Goal: Communication & Community: Ask a question

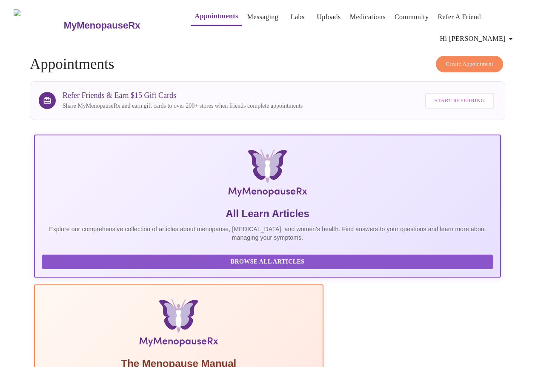
click at [291, 15] on link "Labs" at bounding box center [298, 17] width 14 height 12
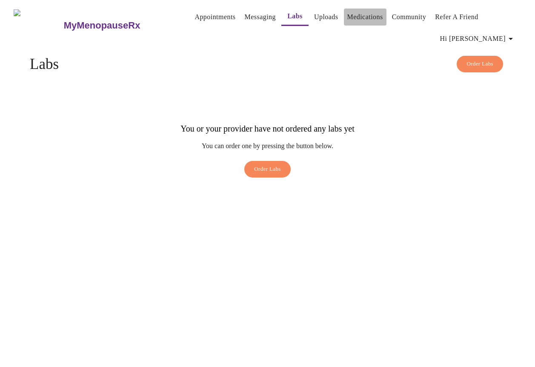
click at [352, 12] on link "Medications" at bounding box center [366, 17] width 36 height 12
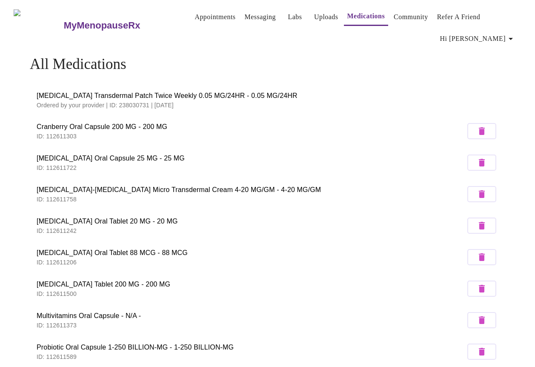
click at [114, 95] on span "[MEDICAL_DATA] Transdermal Patch Twice Weekly 0.05 MG/24HR - 0.05 MG/24HR" at bounding box center [268, 96] width 462 height 10
click at [493, 35] on span "Hi [PERSON_NAME]" at bounding box center [478, 39] width 76 height 12
click at [257, 43] on div at bounding box center [267, 183] width 535 height 367
click at [195, 15] on link "Appointments" at bounding box center [215, 17] width 41 height 12
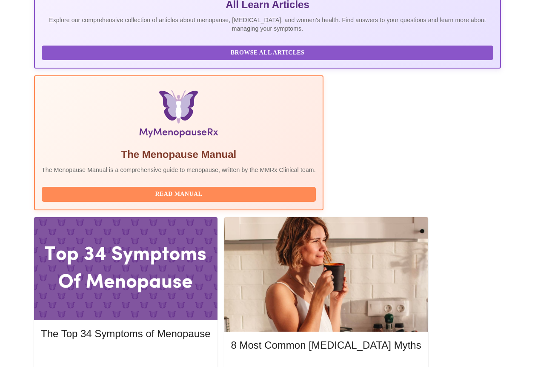
scroll to position [206, 0]
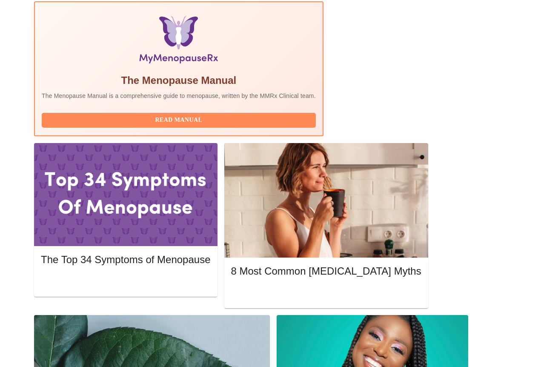
scroll to position [283, 0]
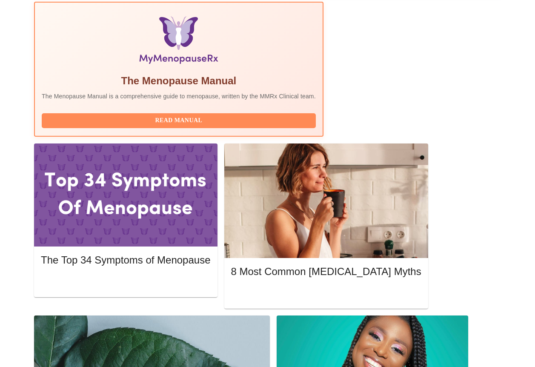
drag, startPoint x: 445, startPoint y: 158, endPoint x: 445, endPoint y: 177, distance: 19.2
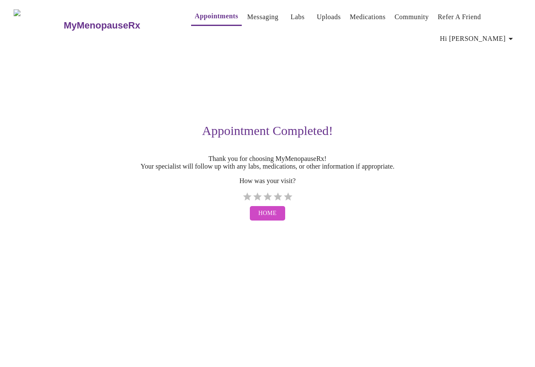
click at [266, 219] on span "Home" at bounding box center [268, 213] width 18 height 11
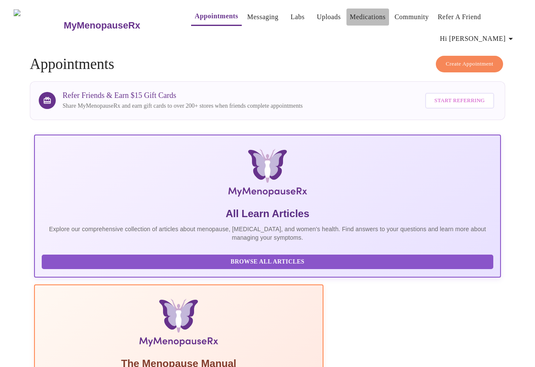
click at [350, 14] on link "Medications" at bounding box center [368, 17] width 36 height 12
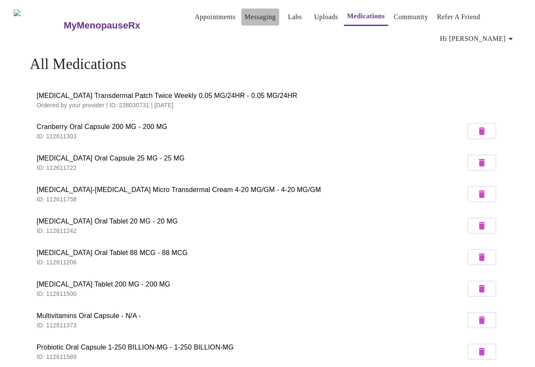
click at [245, 16] on link "Messaging" at bounding box center [260, 17] width 31 height 12
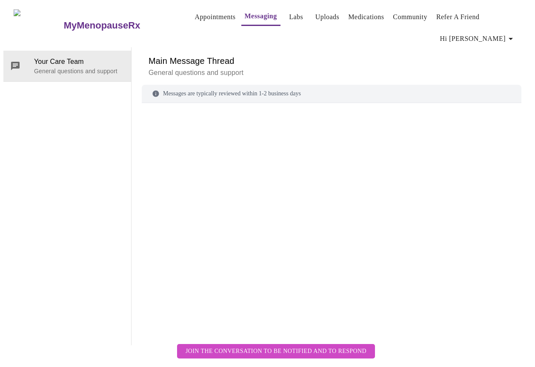
scroll to position [43, 0]
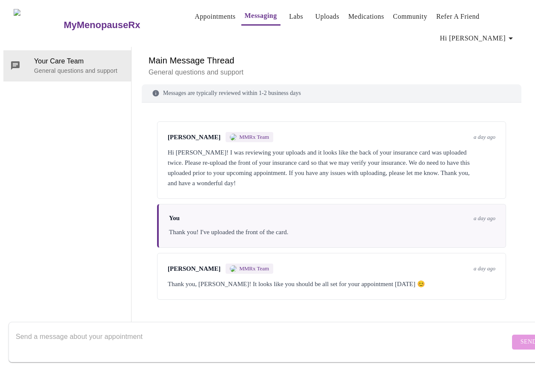
click at [52, 329] on textarea "Send a message about your appointment" at bounding box center [263, 342] width 495 height 27
type textarea "Quick"
click at [43, 329] on textarea "Quick" at bounding box center [263, 342] width 495 height 27
type textarea "Q"
type textarea "2"
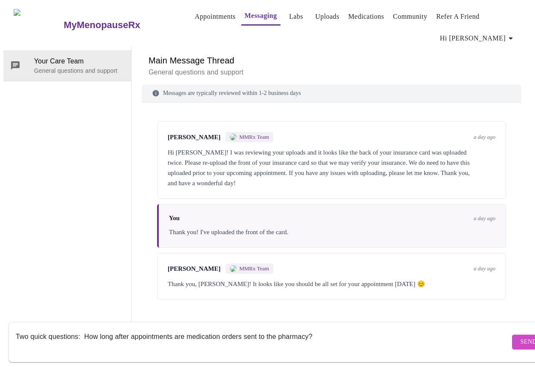
click at [84, 329] on textarea "Two quick questions: How long after appointments are medication orders sent to …" at bounding box center [263, 342] width 495 height 27
click at [367, 330] on textarea "Two quick questions: How long after appointments are medication orders sent to …" at bounding box center [263, 342] width 495 height 27
type textarea "Two quick questions: How long after appointments are medication orders sent to …"
click at [521, 337] on span "Send" at bounding box center [529, 342] width 16 height 11
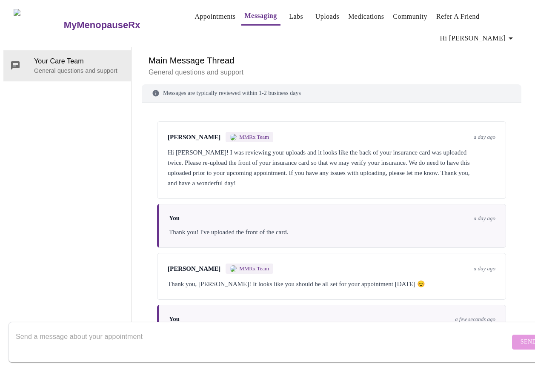
scroll to position [22, 0]
